Goal: Task Accomplishment & Management: Complete application form

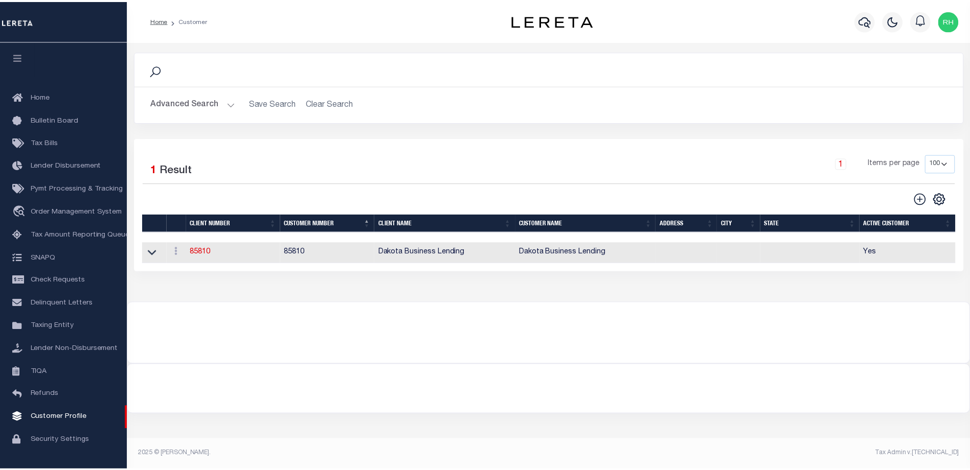
scroll to position [20, 0]
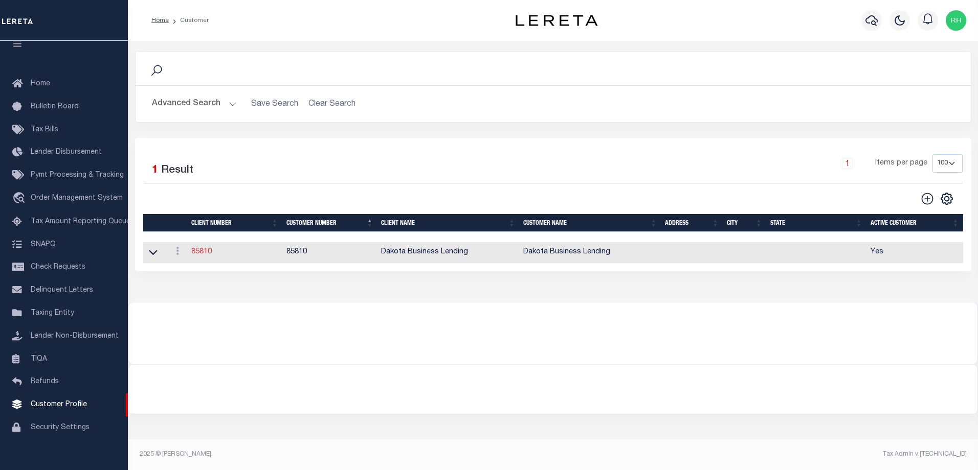
click at [201, 251] on link "85810" at bounding box center [201, 251] width 20 height 7
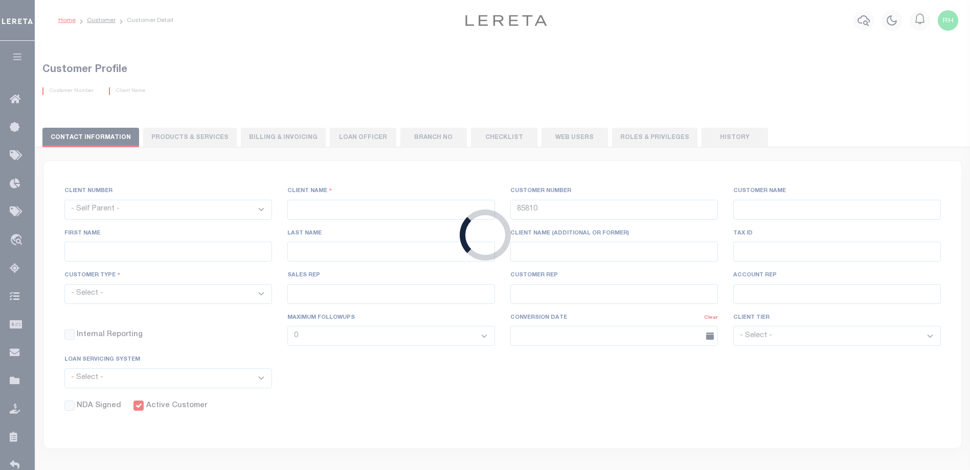
select select
type input "Dakota Business Lending"
type input "[PERSON_NAME]"
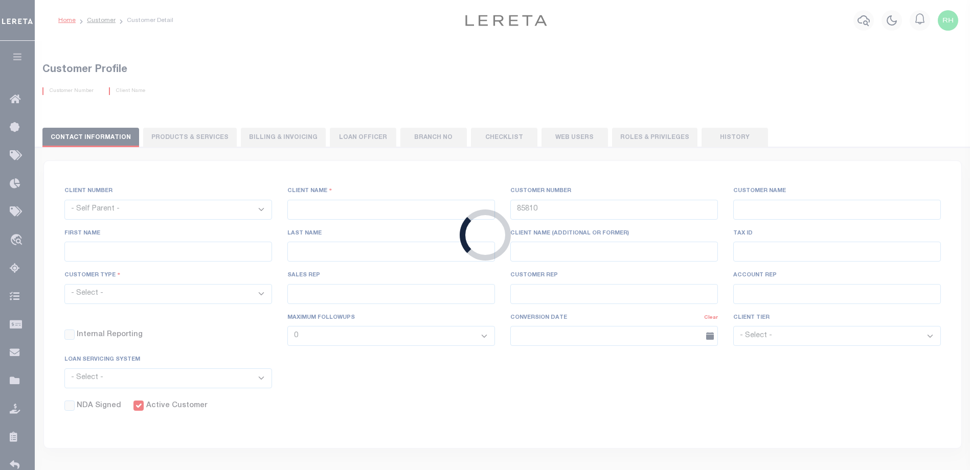
select select "Commercial"
type input "[PERSON_NAME]"
type input "Customer Service"
type input "[DATE]"
select select "Tier 3"
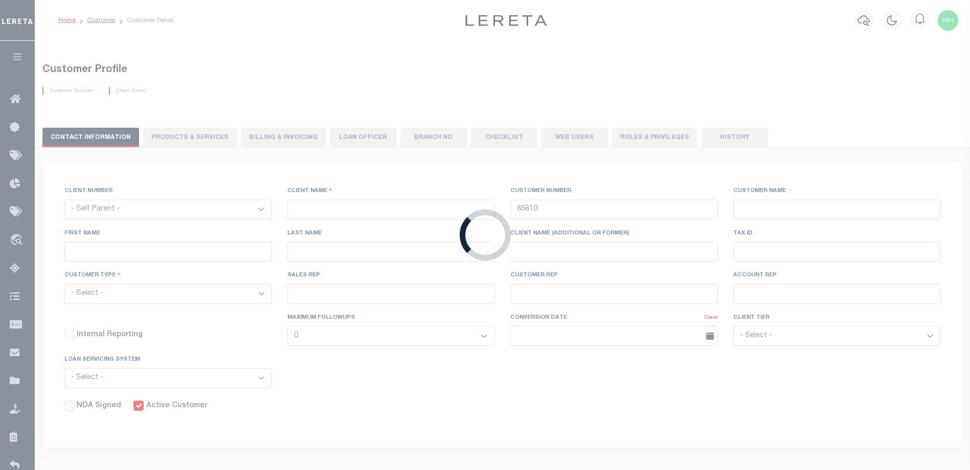
checkbox input "true"
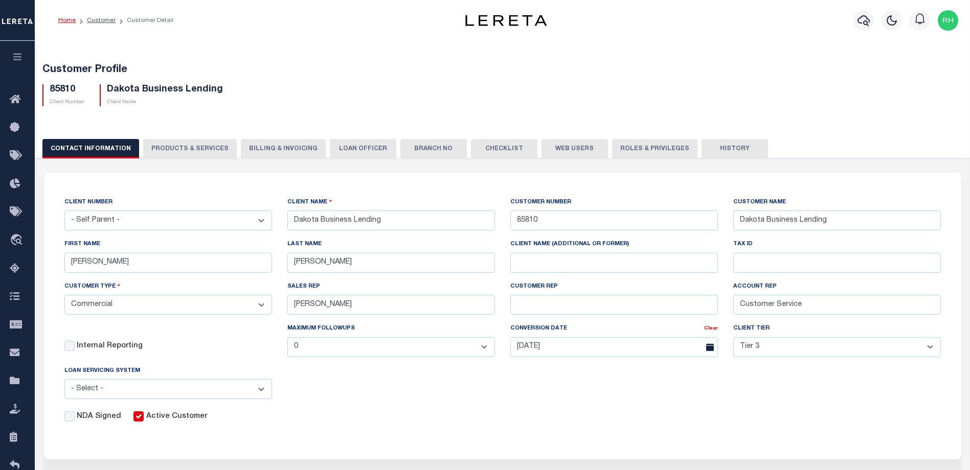
click at [185, 156] on button "PRODUCTS & SERVICES" at bounding box center [190, 148] width 94 height 19
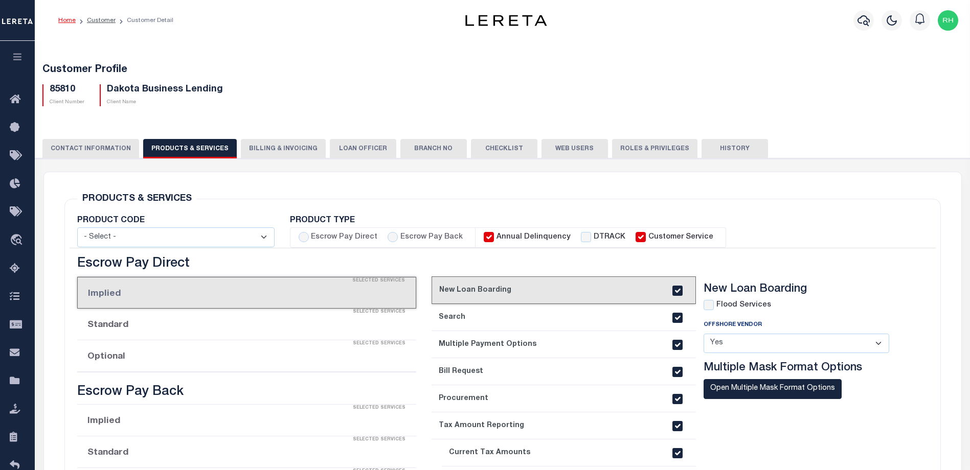
select select "STX"
radio input "true"
checkbox input "true"
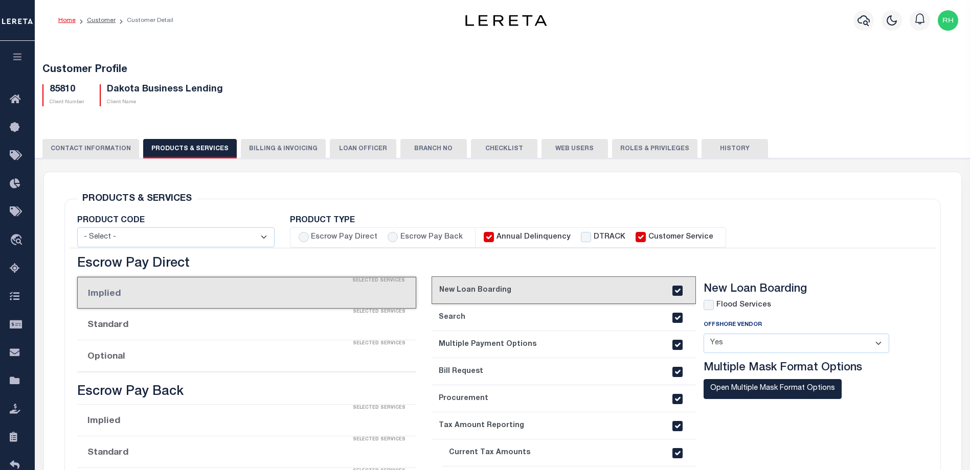
checkbox input "true"
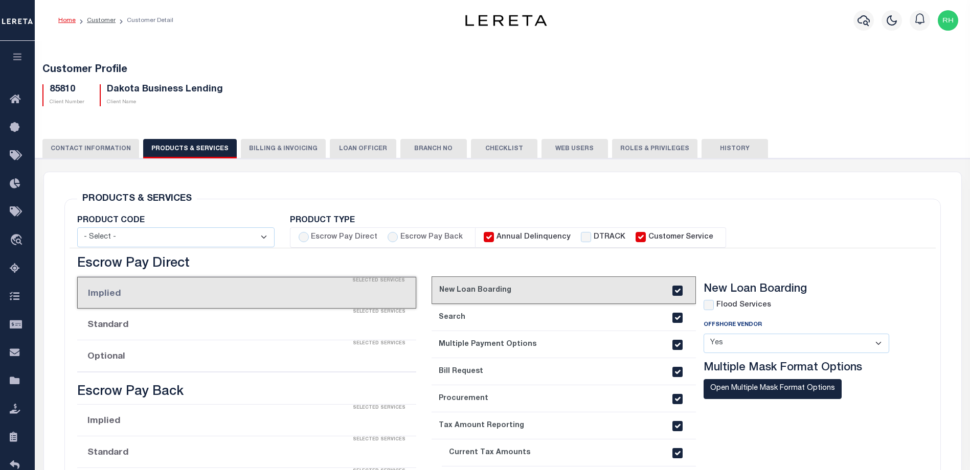
checkbox input "true"
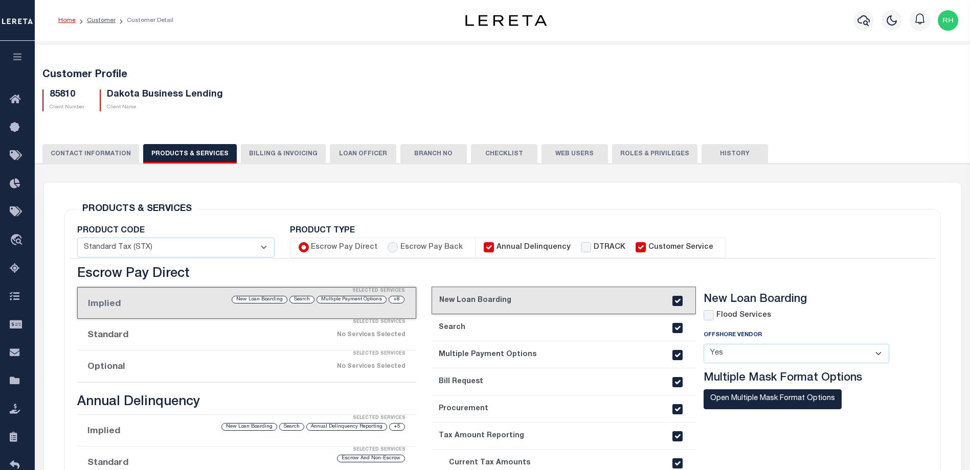
click at [263, 157] on button "Billing & Invoicing" at bounding box center [283, 153] width 85 height 19
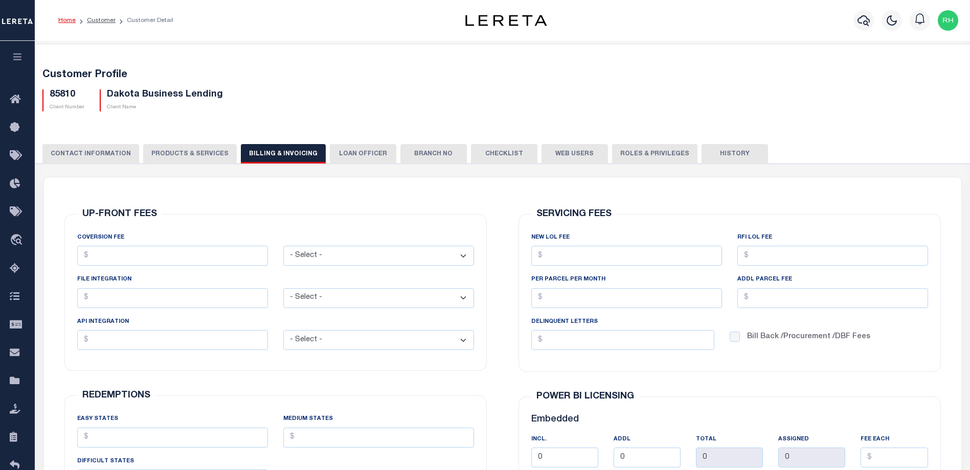
click at [339, 164] on div "CLIENT NUMBER - Self Parent - 1011 1012 1013 1014 1016 1017 1018 1019 1035 1036…" at bounding box center [502, 395] width 945 height 462
click at [340, 157] on button "LOAN OFFICER" at bounding box center [363, 153] width 66 height 19
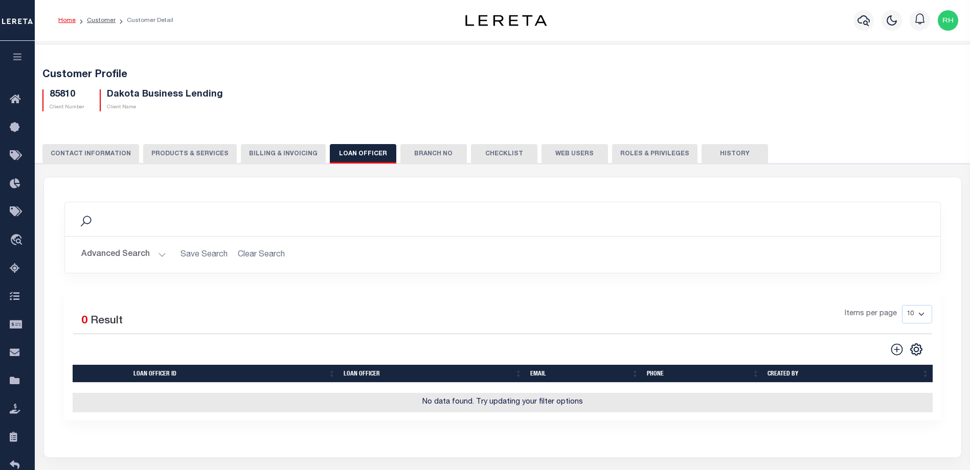
click at [421, 155] on button "Branch No" at bounding box center [433, 153] width 66 height 19
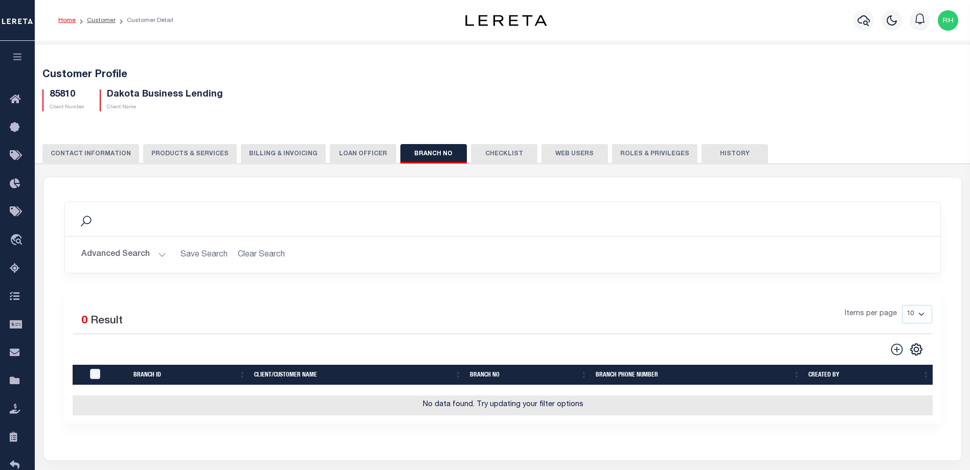
click at [482, 154] on button "Checklist" at bounding box center [504, 153] width 66 height 19
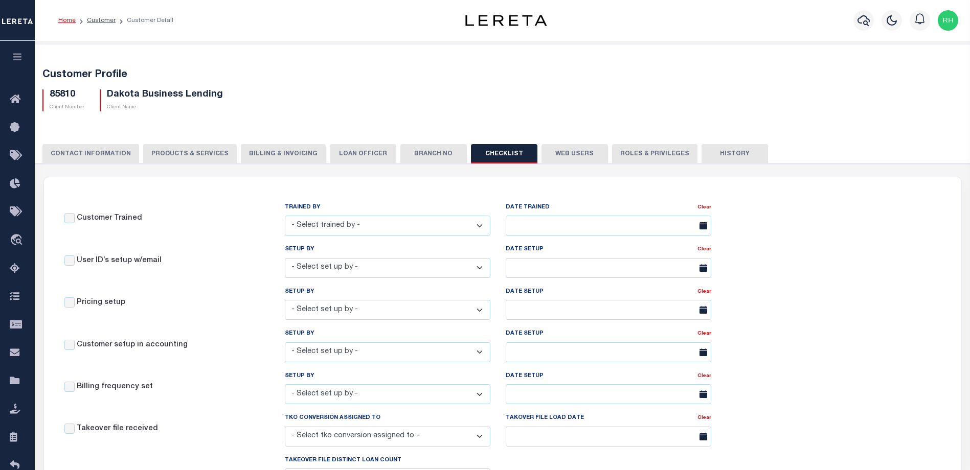
click at [553, 152] on button "Web Users" at bounding box center [574, 153] width 66 height 19
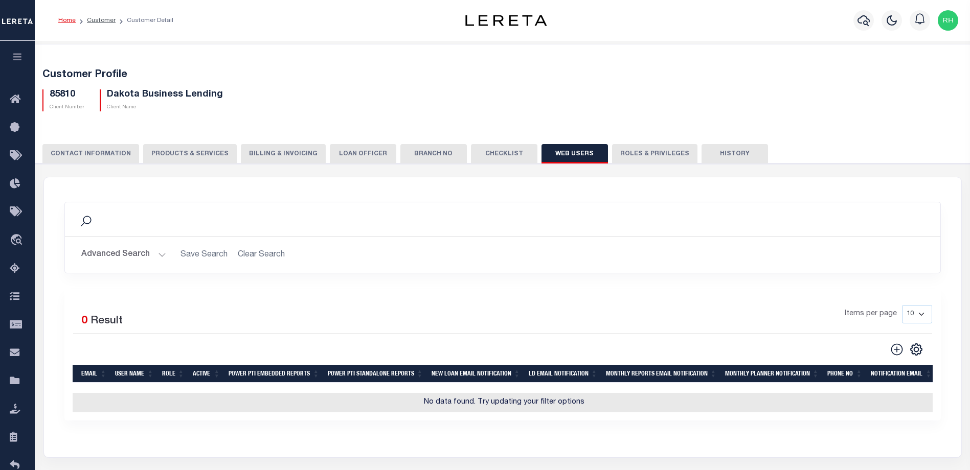
click at [643, 154] on button "Roles & Privileges" at bounding box center [654, 153] width 85 height 19
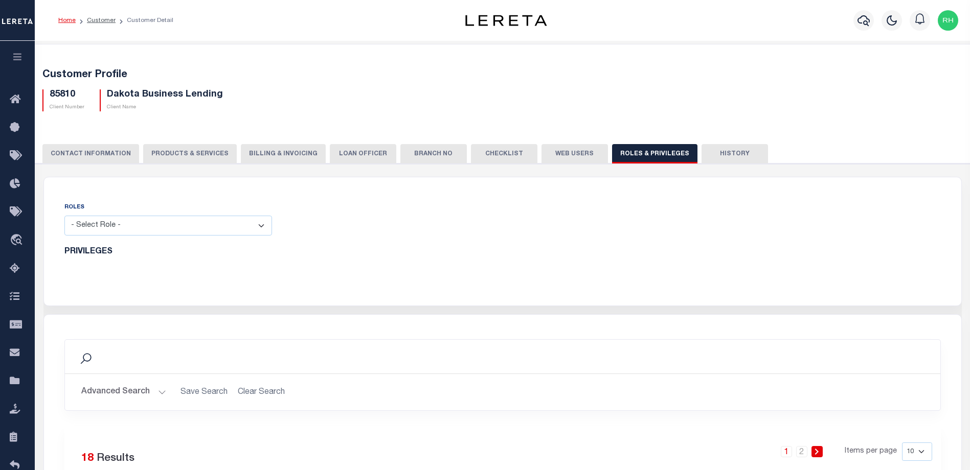
click at [96, 154] on button "CONTACT INFORMATION" at bounding box center [90, 153] width 97 height 19
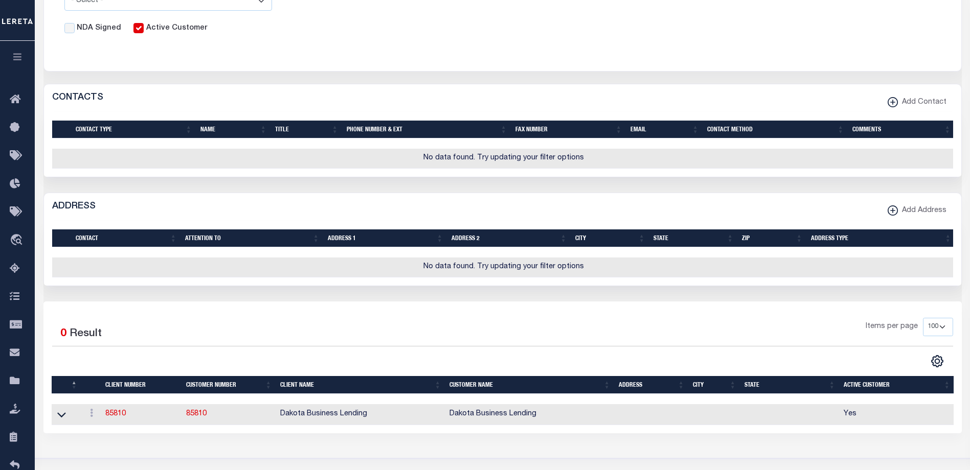
scroll to position [409, 0]
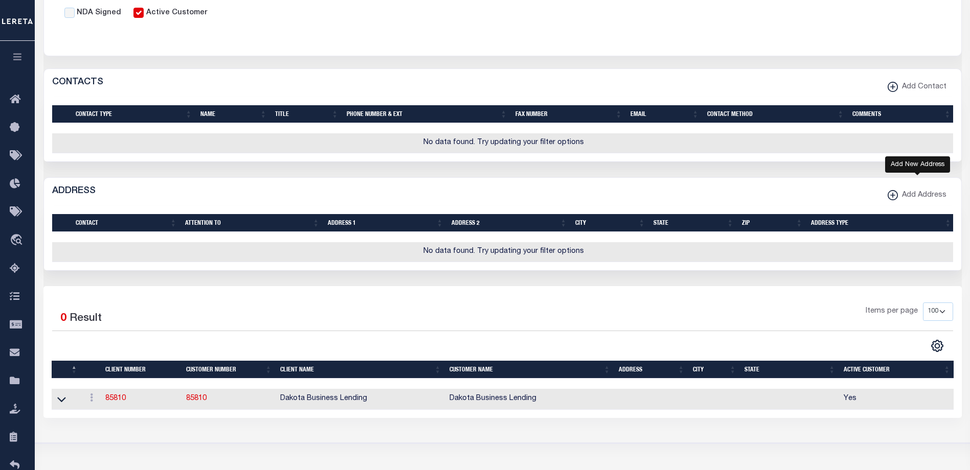
click at [900, 201] on span "Add Address" at bounding box center [922, 195] width 49 height 11
select select
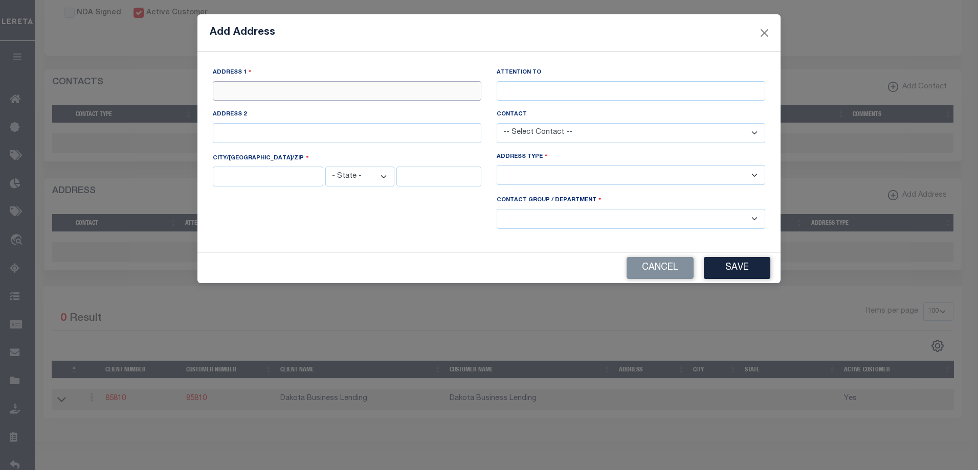
click at [227, 93] on input "text" at bounding box center [347, 91] width 268 height 20
type input "[STREET_ADDRESS]"
click at [283, 179] on input "text" at bounding box center [268, 177] width 110 height 20
type input "Fargo"
click at [382, 175] on select "- State - [US_STATE] AL AR AZ CA CO CT DC DE FL [GEOGRAPHIC_DATA] GU HI [GEOGRA…" at bounding box center [359, 177] width 69 height 20
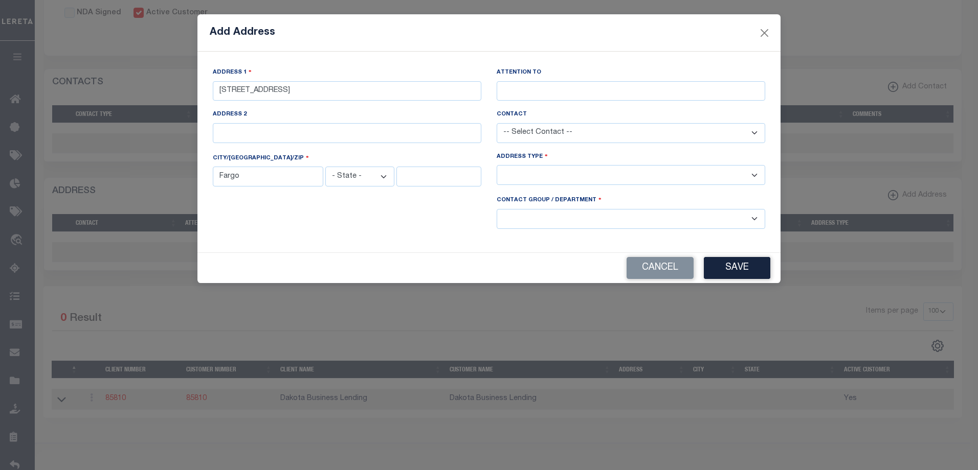
select select "ND"
click at [325, 167] on select "- State - [US_STATE] AL AR AZ CA CO CT DC DE FL [GEOGRAPHIC_DATA] GU HI [GEOGRA…" at bounding box center [359, 177] width 69 height 20
click at [417, 178] on input "text" at bounding box center [438, 177] width 85 height 20
type input "58104"
click at [593, 182] on select "-- Select Address Type -- Billing Fedex Overnight Lock Box Mailing Address Phys…" at bounding box center [630, 175] width 268 height 20
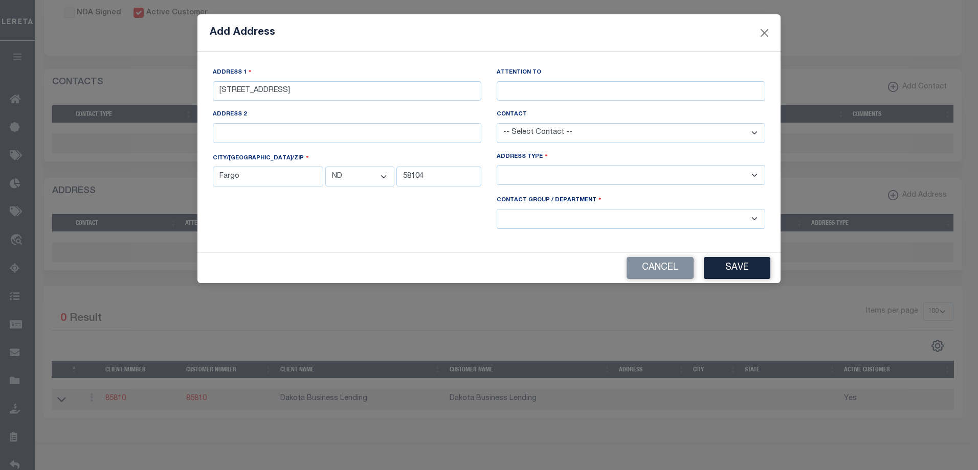
select select "1"
click at [496, 167] on select "-- Select Address Type -- Billing Fedex Overnight Lock Box Mailing Address Phys…" at bounding box center [630, 175] width 268 height 20
click at [575, 221] on select "-- Select Contact Group / Department -- Billing Corporate Delinquncy Escrow Ret…" at bounding box center [630, 219] width 268 height 20
click at [721, 222] on select "-- Select Contact Group / Department -- Billing Corporate Delinquncy Escrow Ret…" at bounding box center [630, 219] width 268 height 20
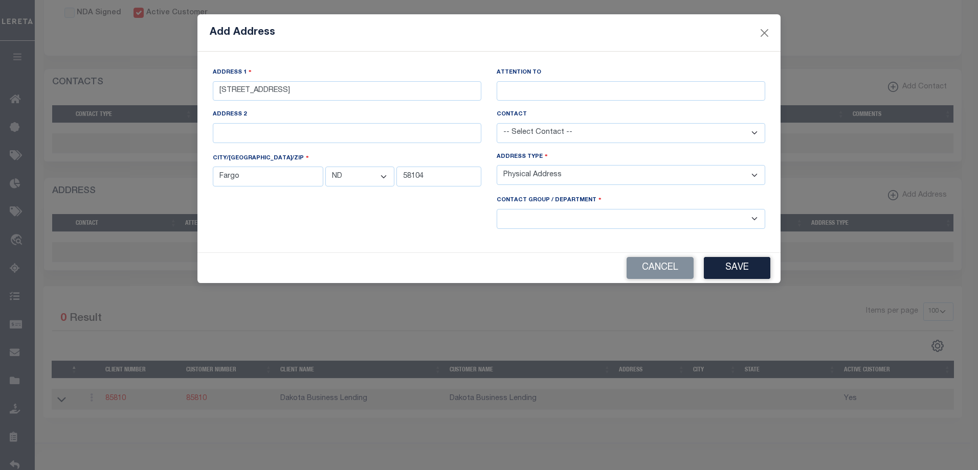
select select "2"
click at [496, 209] on select "-- Select Contact Group / Department -- Billing Corporate Delinquncy Escrow Ret…" at bounding box center [630, 219] width 268 height 20
click at [722, 269] on button "Save" at bounding box center [737, 268] width 66 height 22
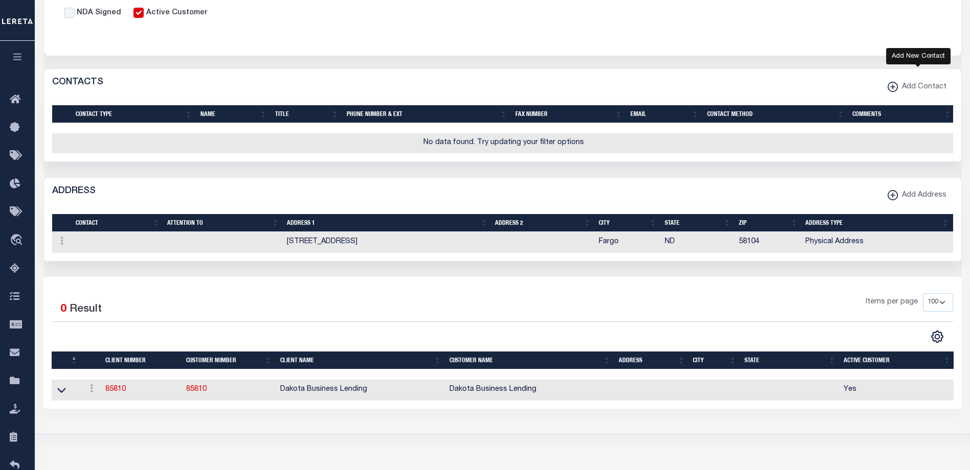
click at [895, 87] on icon "button" at bounding box center [892, 86] width 5 height 1
select select
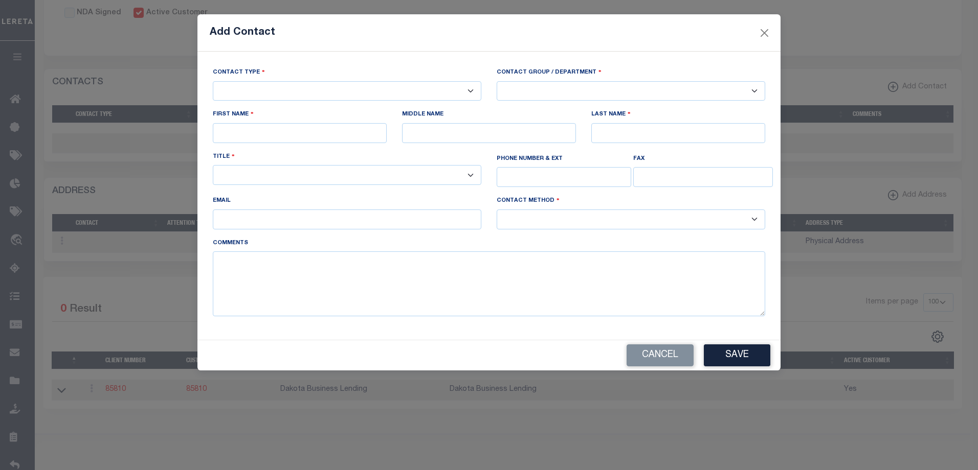
click at [469, 89] on select "-- Select Contact Type -- Primary Secondary" at bounding box center [347, 91] width 268 height 20
select select "1"
click at [213, 81] on select "-- Select Contact Type -- Primary Secondary" at bounding box center [347, 91] width 268 height 20
click at [571, 87] on select "-- Select Contact Group / Department -- Billing Corporate Delinquncy Escrow Ret…" at bounding box center [630, 91] width 268 height 20
click at [545, 96] on select "-- Select Contact Group / Department -- Billing Corporate Delinquncy Escrow Ret…" at bounding box center [630, 91] width 268 height 20
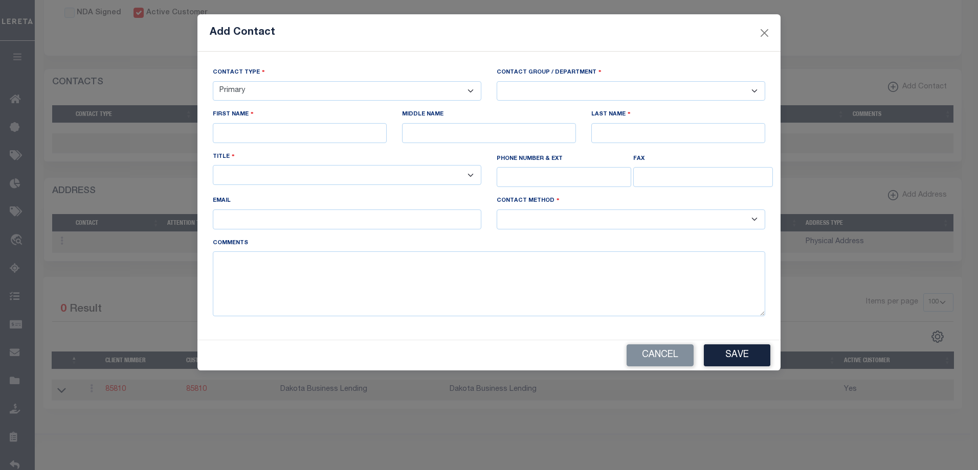
select select "1"
click at [496, 81] on select "-- Select Contact Group / Department -- Billing Corporate Delinquncy Escrow Ret…" at bounding box center [630, 91] width 268 height 20
click at [323, 138] on input "text" at bounding box center [300, 133] width 174 height 20
type input "[PERSON_NAME]"
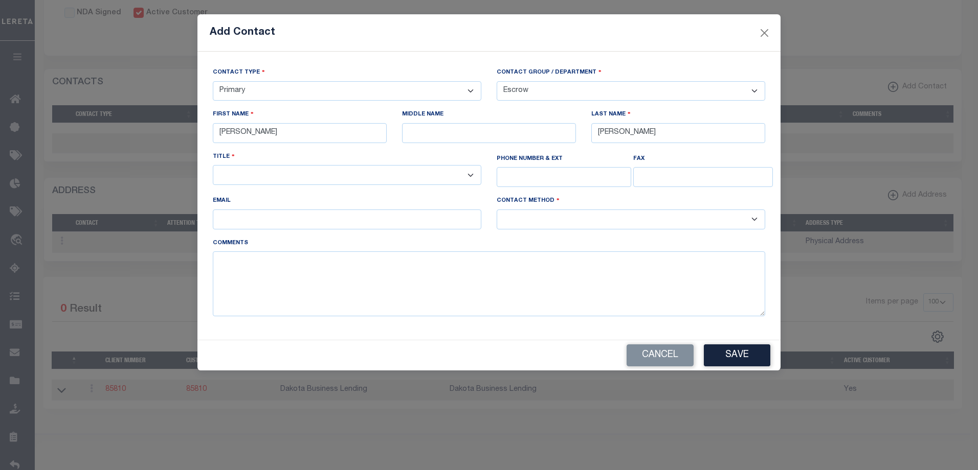
click at [299, 176] on select "-- Select Title Type -- Accounting Customer Relations Customer Relations Escrow…" at bounding box center [347, 175] width 268 height 20
select select "4"
click at [213, 167] on select "-- Select Title Type -- Accounting Customer Relations Customer Relations Escrow…" at bounding box center [347, 175] width 268 height 20
click at [541, 223] on select "-- Select Contact Method Type -- Email Fax Phone" at bounding box center [630, 220] width 268 height 20
select select "2"
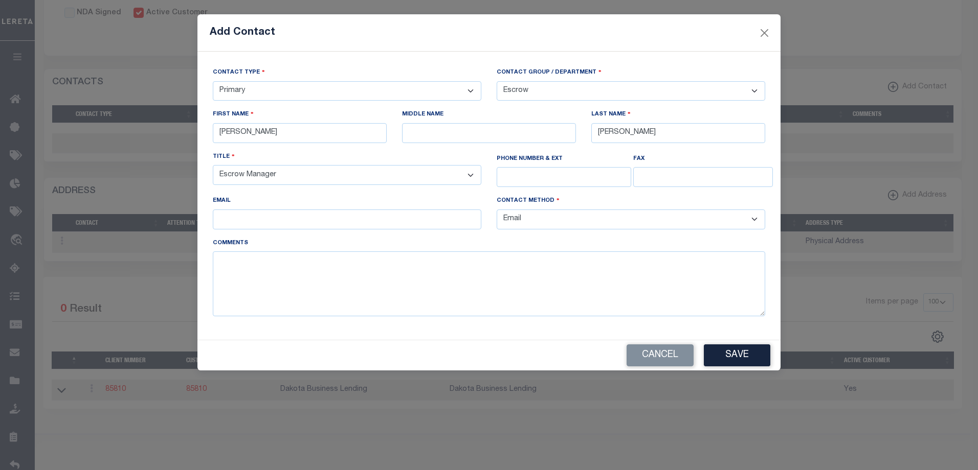
click at [496, 211] on select "-- Select Contact Method Type -- Email Fax Phone" at bounding box center [630, 220] width 268 height 20
click at [401, 229] on input "email" at bounding box center [347, 220] width 268 height 20
type input "d"
type input "[PERSON_NAME][EMAIL_ADDRESS][DOMAIN_NAME]"
click at [544, 174] on input "text" at bounding box center [563, 177] width 134 height 20
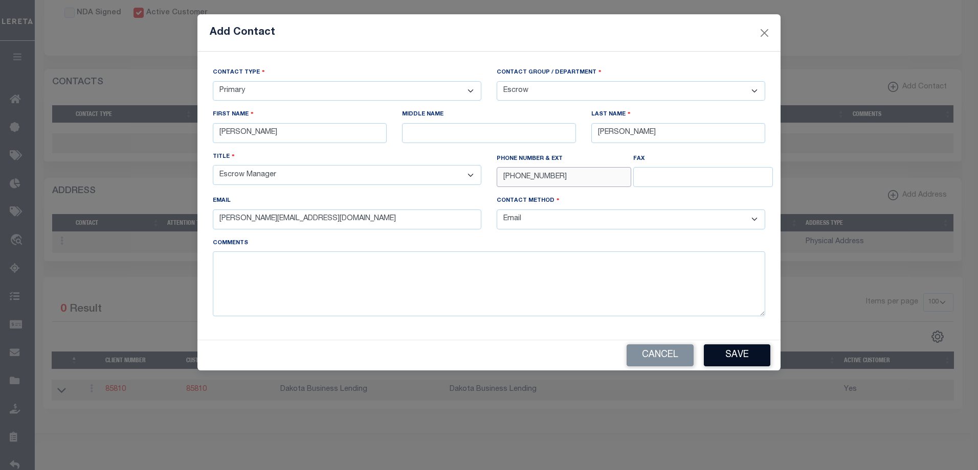
type input "[PHONE_NUMBER]"
click at [730, 353] on button "Save" at bounding box center [737, 356] width 66 height 22
